Goal: Task Accomplishment & Management: Manage account settings

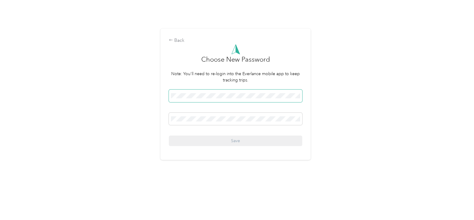
click at [201, 99] on span at bounding box center [235, 95] width 133 height 13
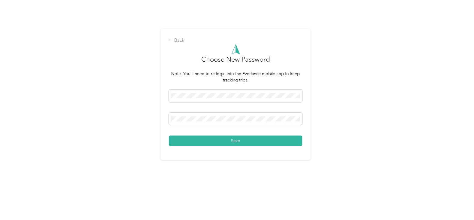
click at [183, 158] on div "Back Choose New Password Note: You'll need to re-login into the Everlance mobil…" at bounding box center [235, 94] width 150 height 131
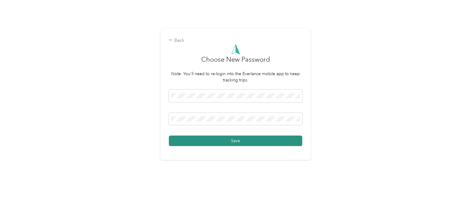
click at [193, 143] on button "Save" at bounding box center [235, 140] width 133 height 11
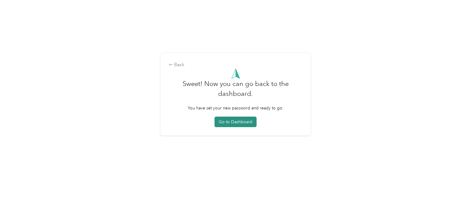
click at [236, 123] on button "Go to Dashboard" at bounding box center [235, 122] width 42 height 11
